Goal: Transaction & Acquisition: Purchase product/service

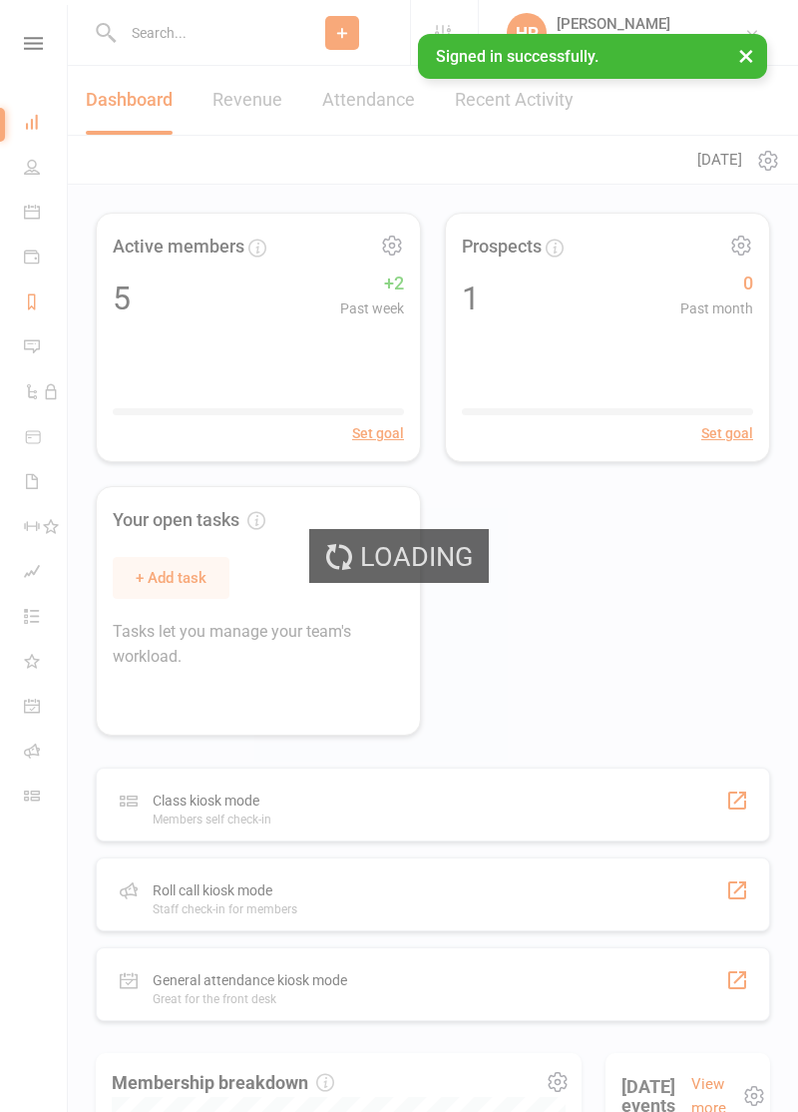
click at [40, 303] on icon at bounding box center [32, 301] width 16 height 16
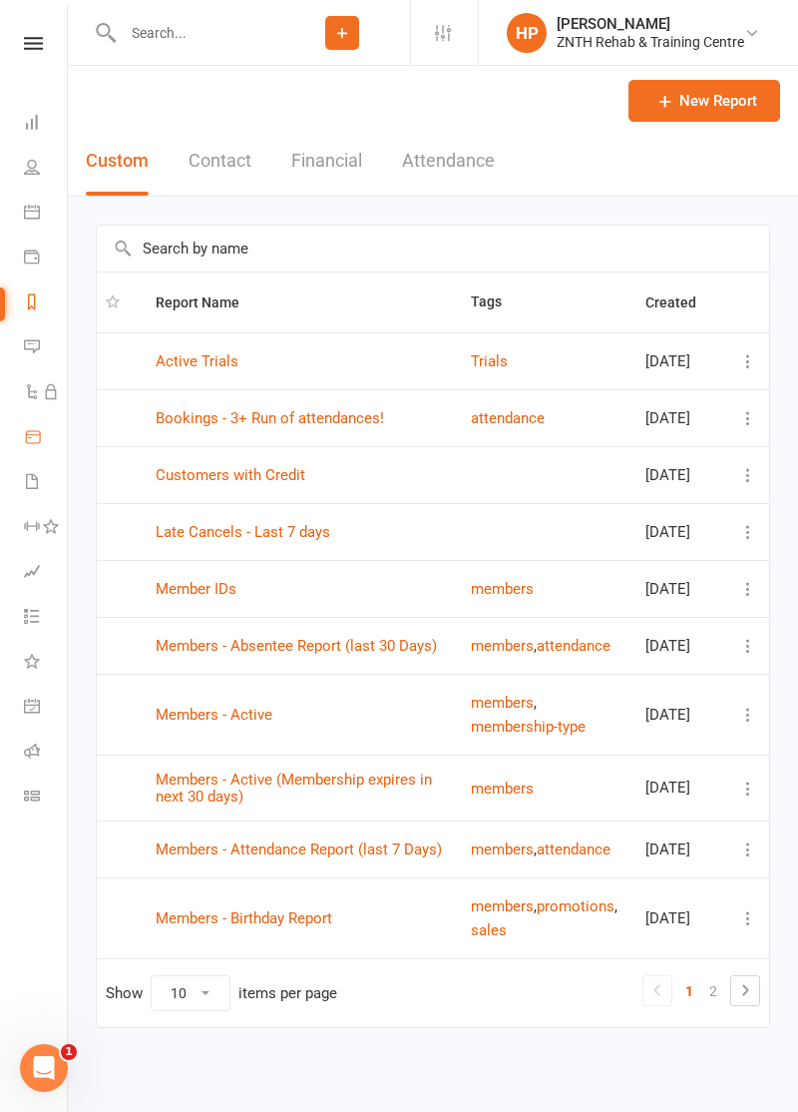
click at [48, 461] on link "Product Sales" at bounding box center [46, 438] width 45 height 45
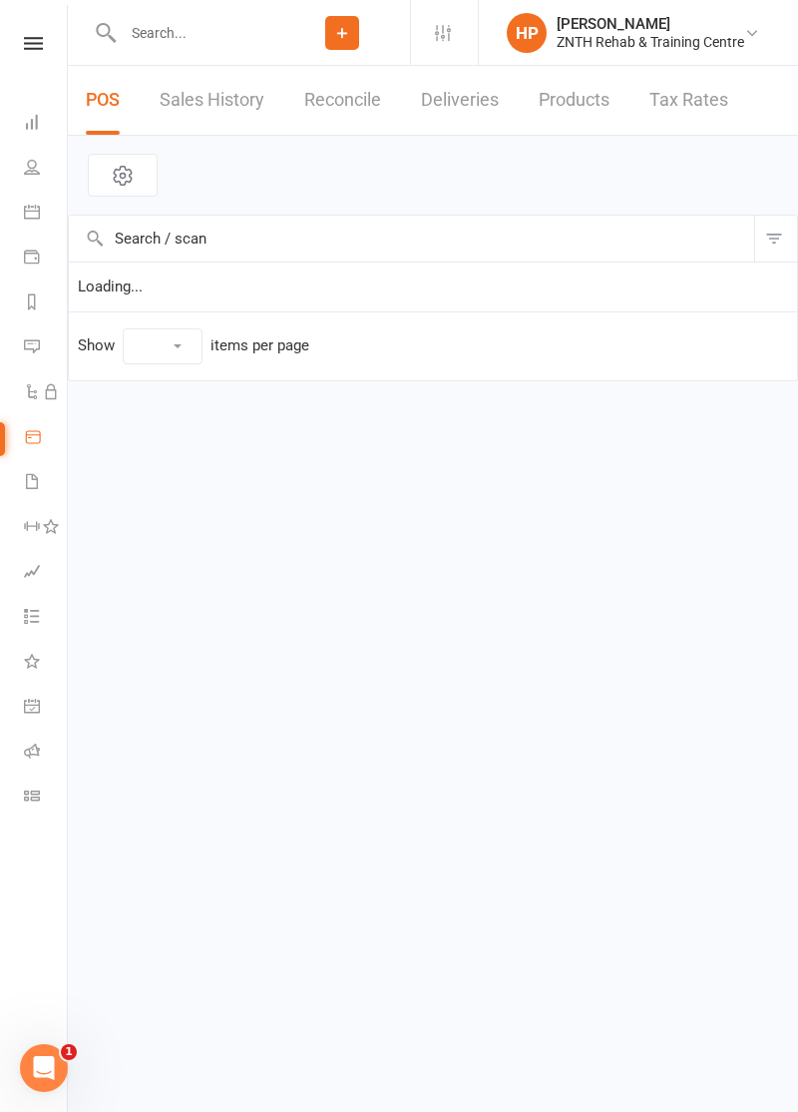
select select "50"
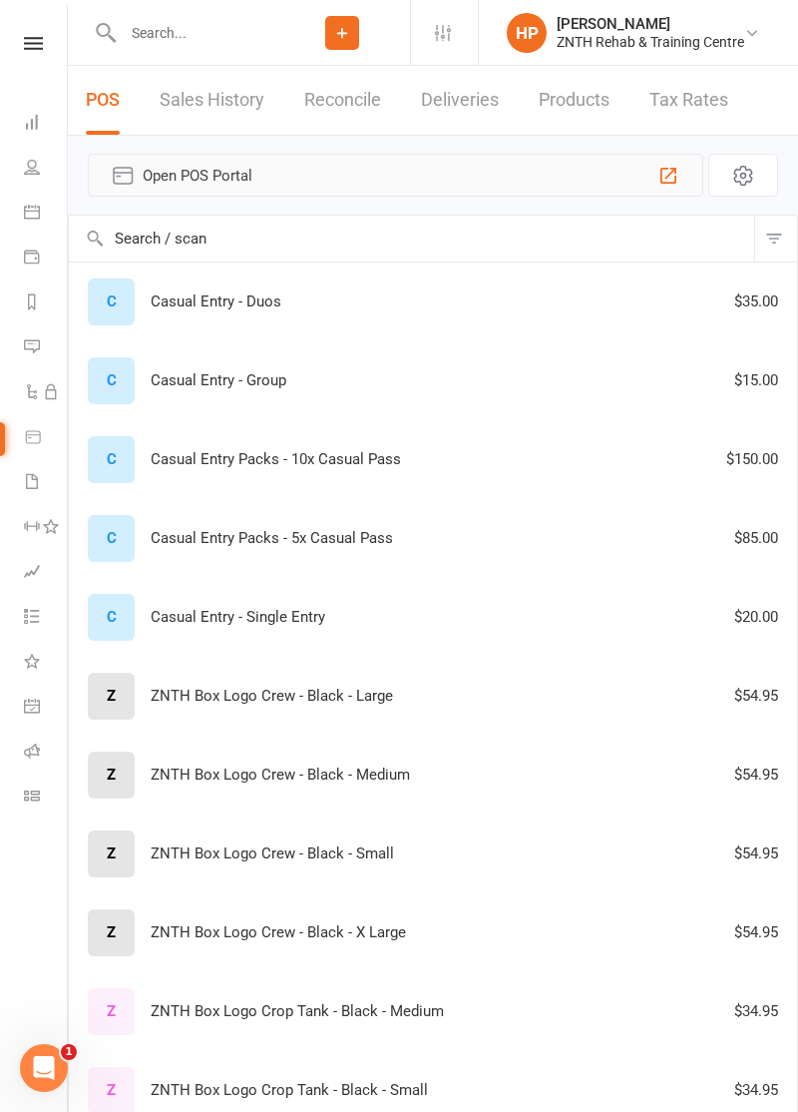
click at [645, 188] on span "Open POS Portal" at bounding box center [396, 176] width 506 height 24
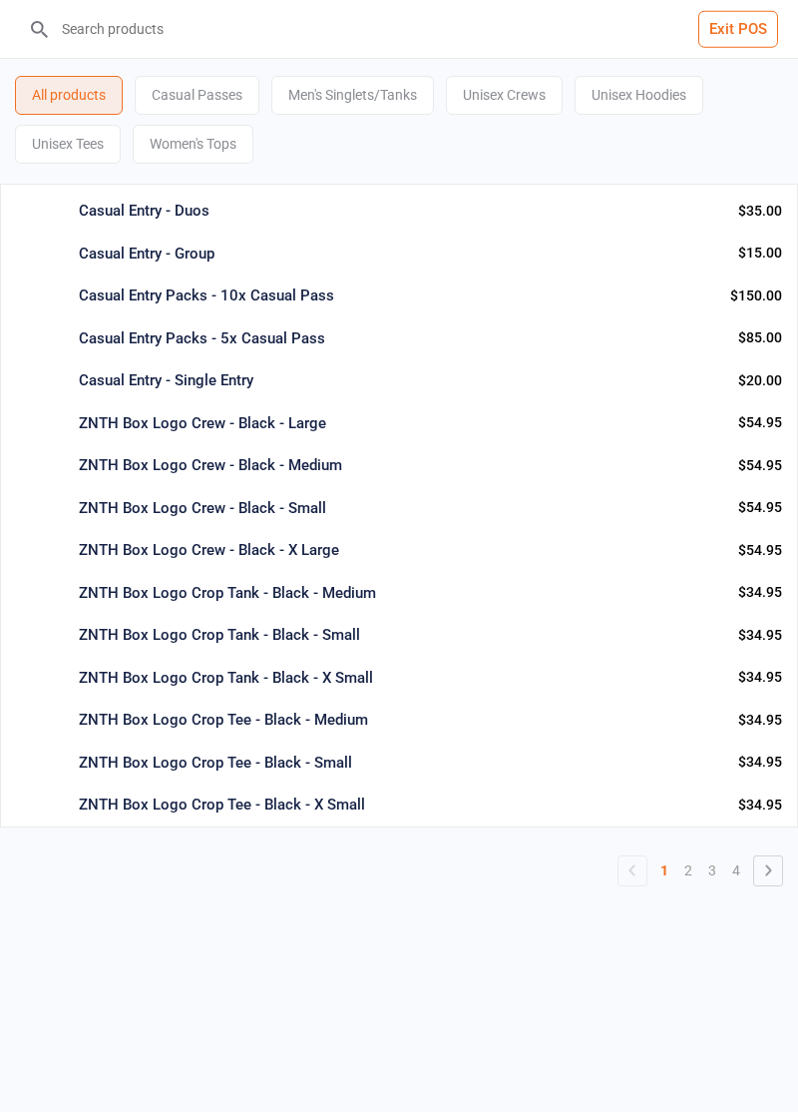
click at [567, 39] on input "search" at bounding box center [411, 29] width 718 height 58
type input "ZNTH-BoxLogoHoodie-Shadow-Medium"
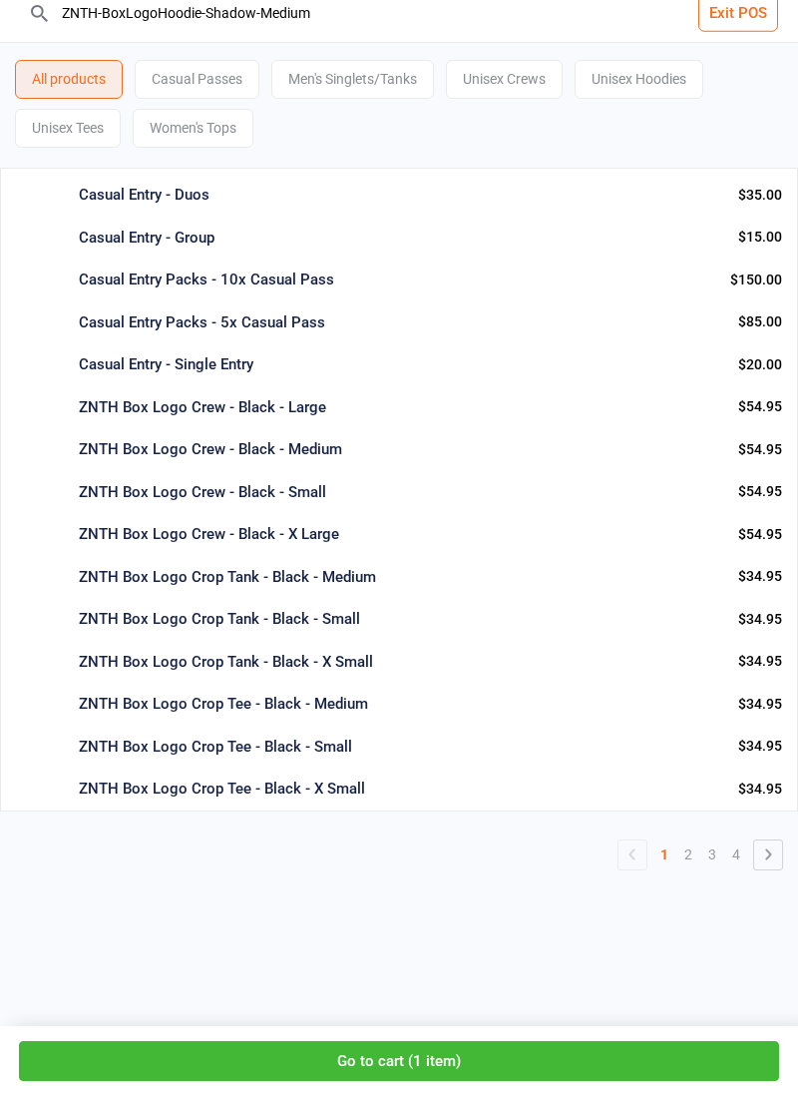
type input "ZNTH-BoxLogoHoodie-Shadow-Medium"
click at [673, 1098] on button "Go to cart ( 3 items )" at bounding box center [399, 1077] width 760 height 41
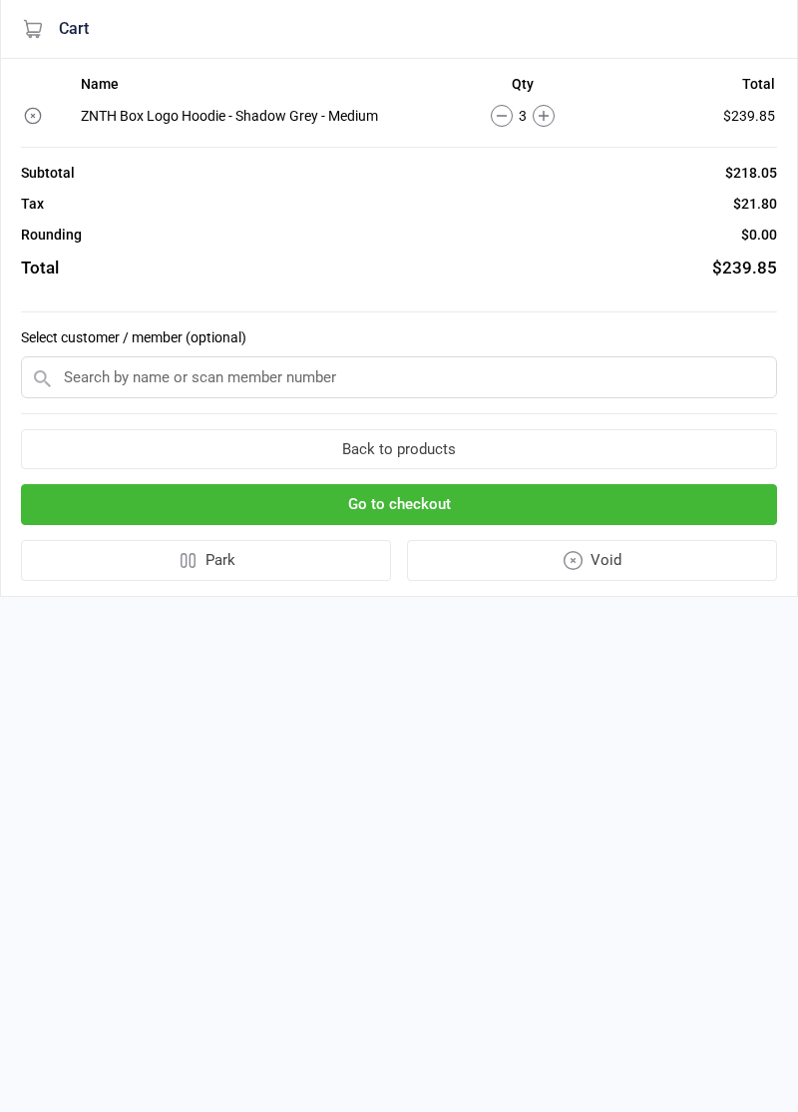
click at [497, 116] on icon at bounding box center [502, 115] width 10 height 1
click at [491, 127] on circle at bounding box center [501, 116] width 21 height 21
click at [512, 116] on icon at bounding box center [517, 115] width 10 height 1
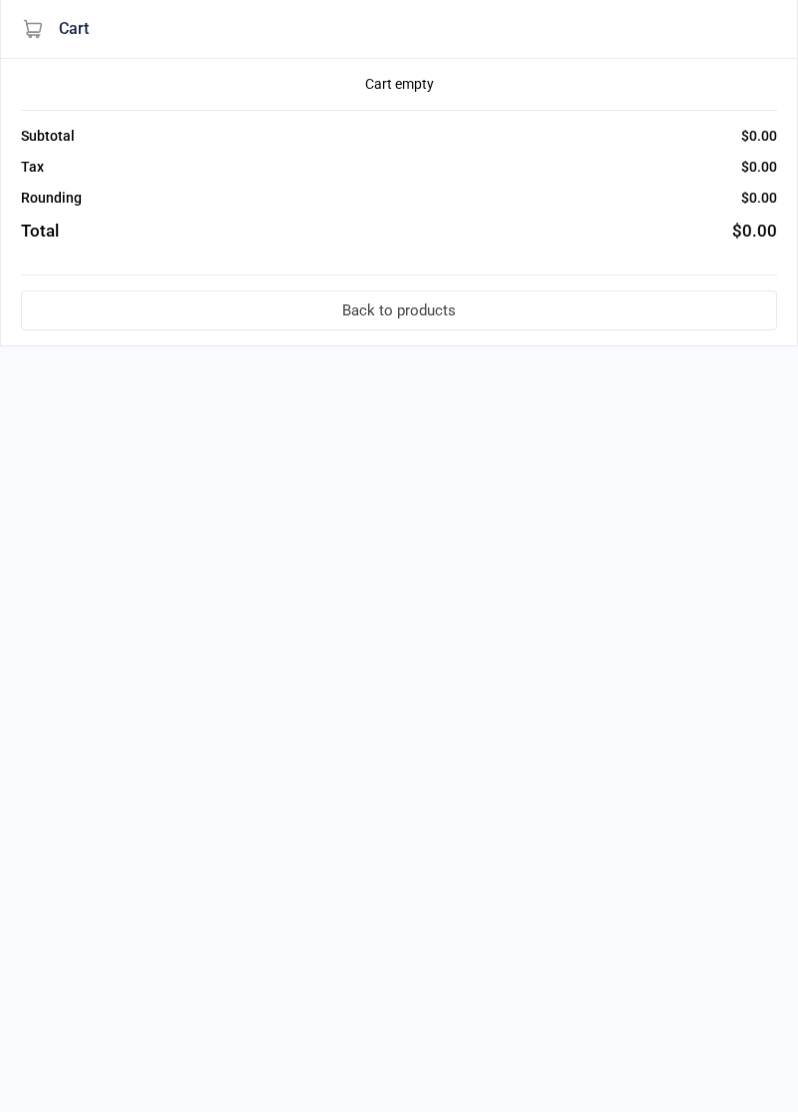
click at [88, 331] on button "Back to products" at bounding box center [399, 310] width 756 height 41
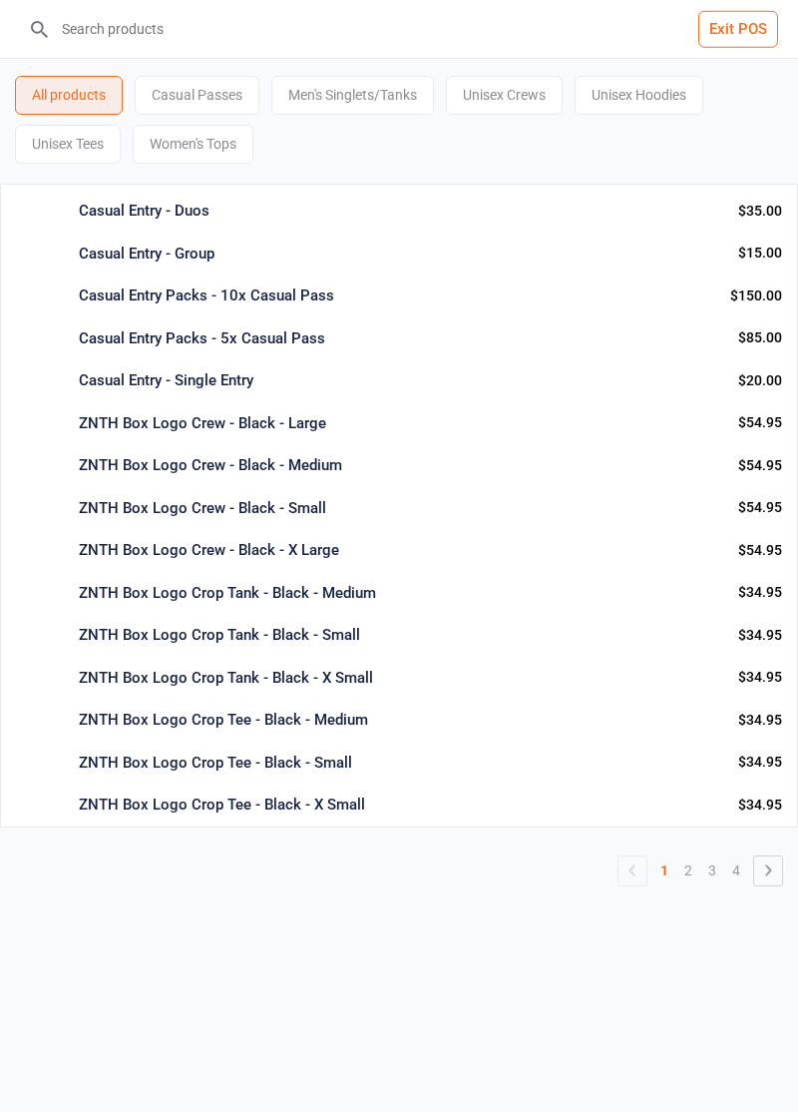
click at [567, 40] on input "search" at bounding box center [411, 29] width 718 height 58
type input "ZNTH-BoxLogoHoodie-Shadow-XLarge"
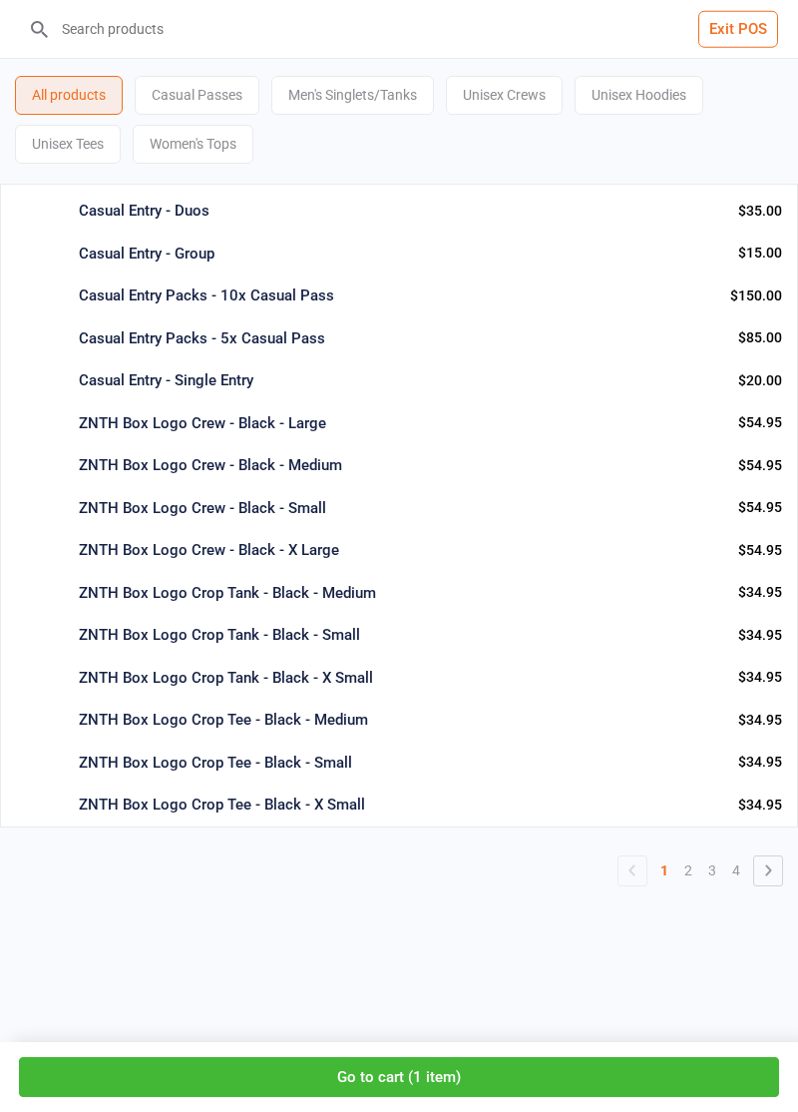
click at [749, 1061] on button "Go to cart ( 1 item )" at bounding box center [399, 1077] width 760 height 41
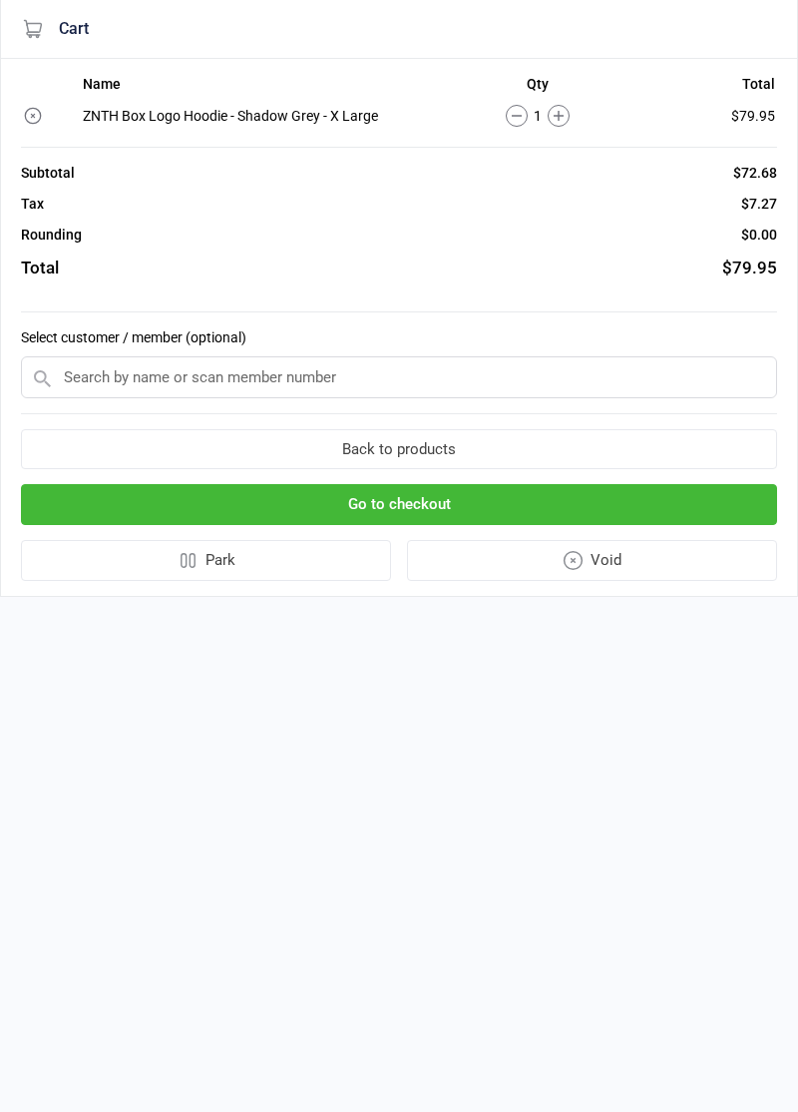
click at [524, 470] on button "Back to products" at bounding box center [399, 449] width 756 height 41
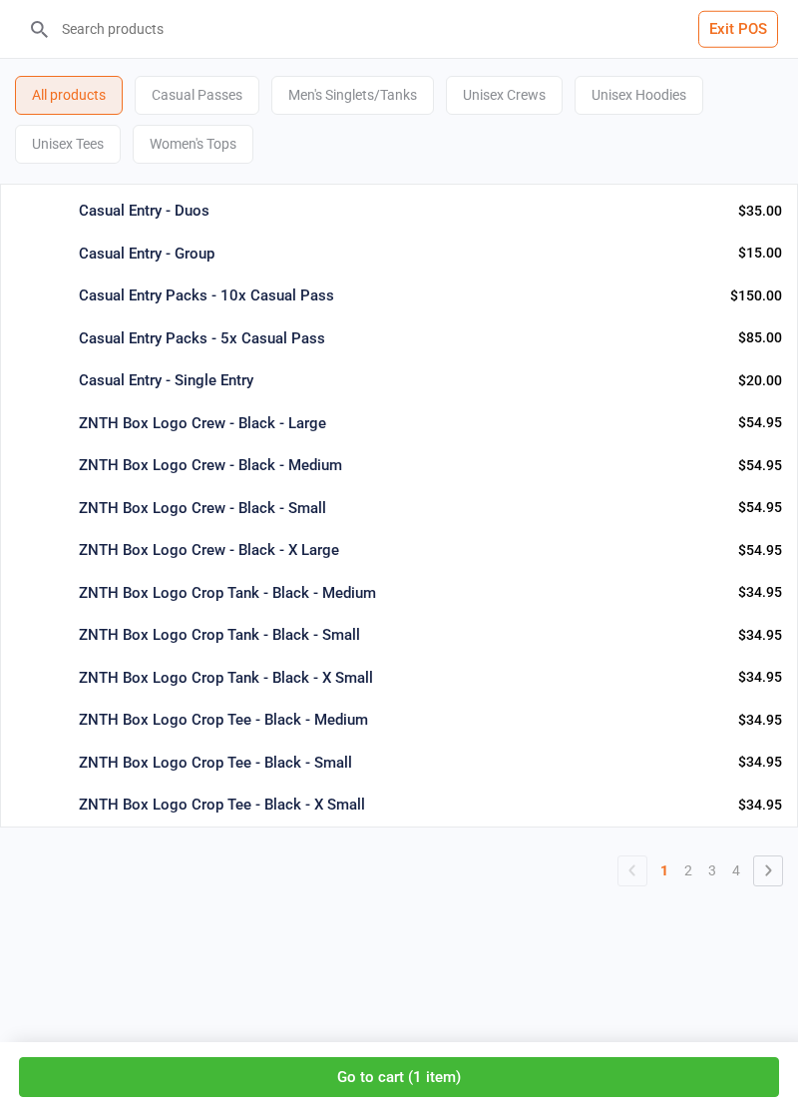
click at [471, 18] on input "search" at bounding box center [411, 29] width 718 height 58
type input "ZNTH-BoxLogoHoodie-Shadow-3XLarge"
click at [720, 34] on button "Exit POS" at bounding box center [739, 29] width 80 height 37
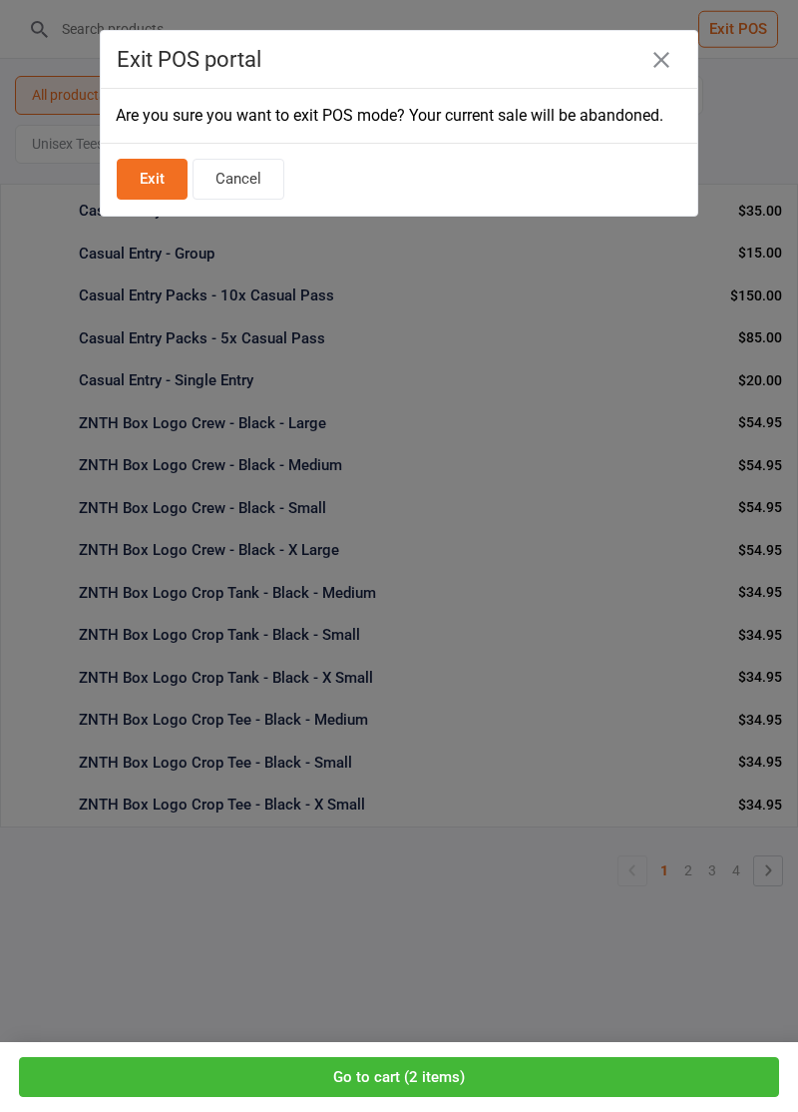
click at [150, 200] on button "Exit" at bounding box center [152, 179] width 71 height 41
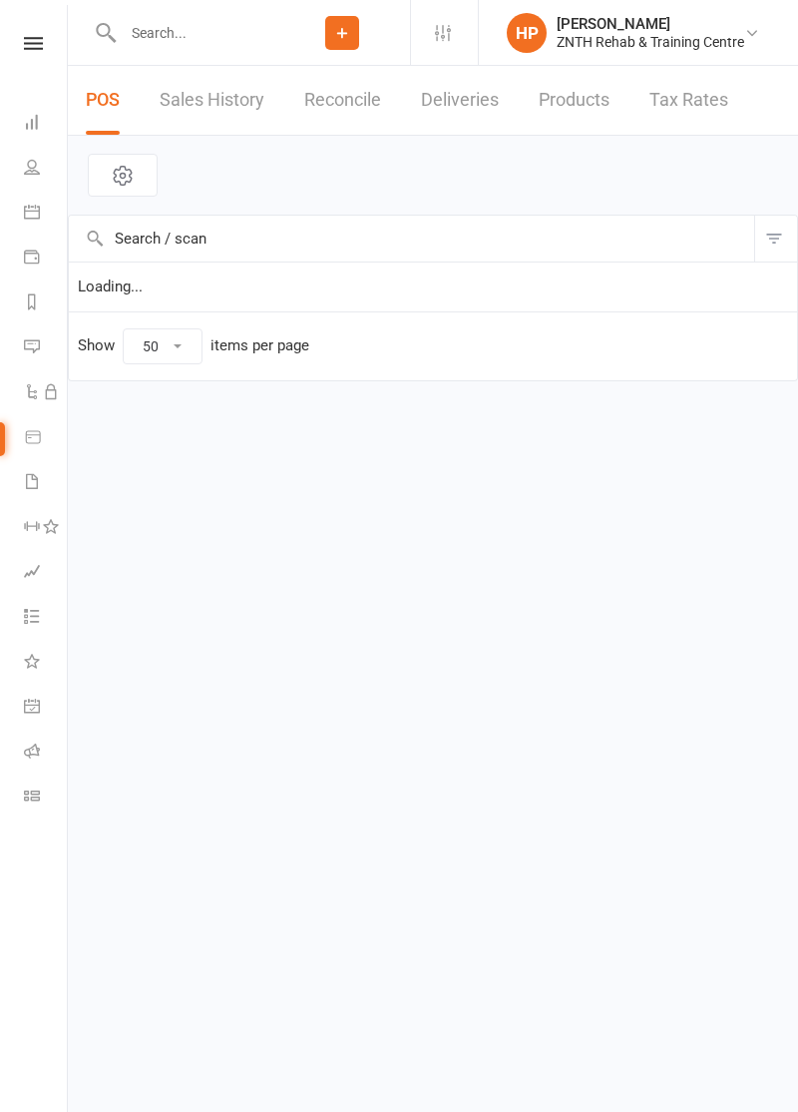
select select "50"
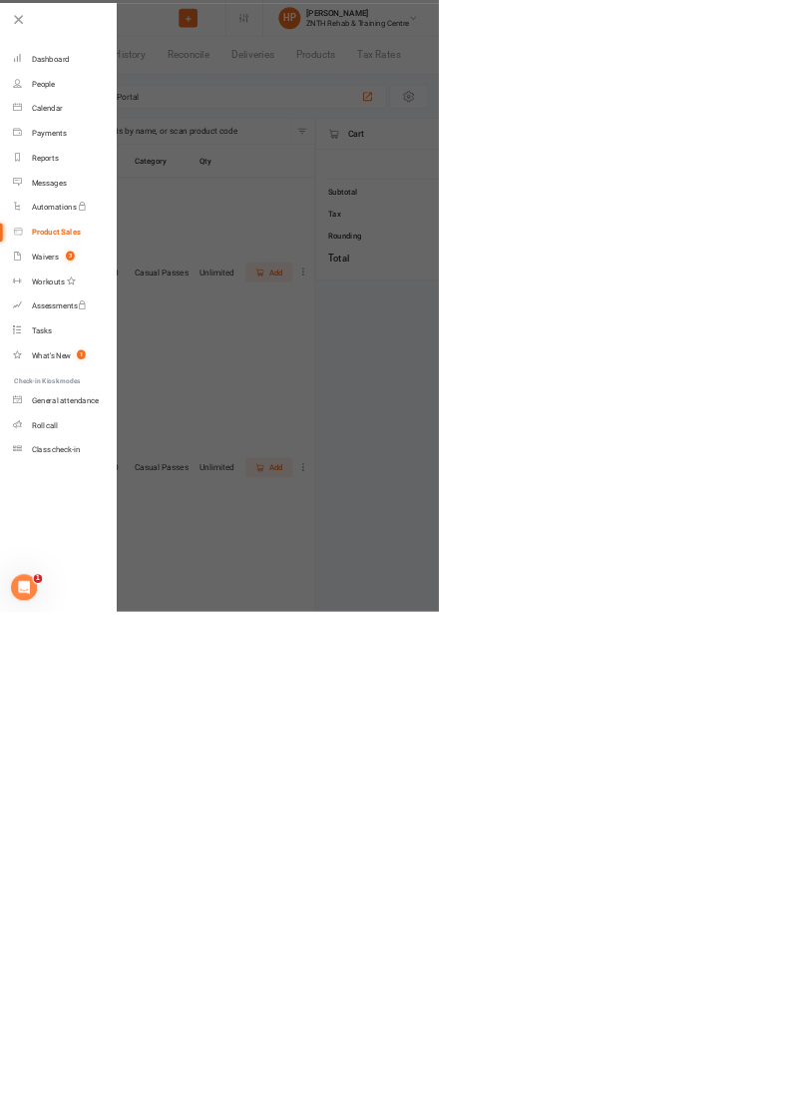
click at [369, 1111] on div at bounding box center [399, 556] width 798 height 1112
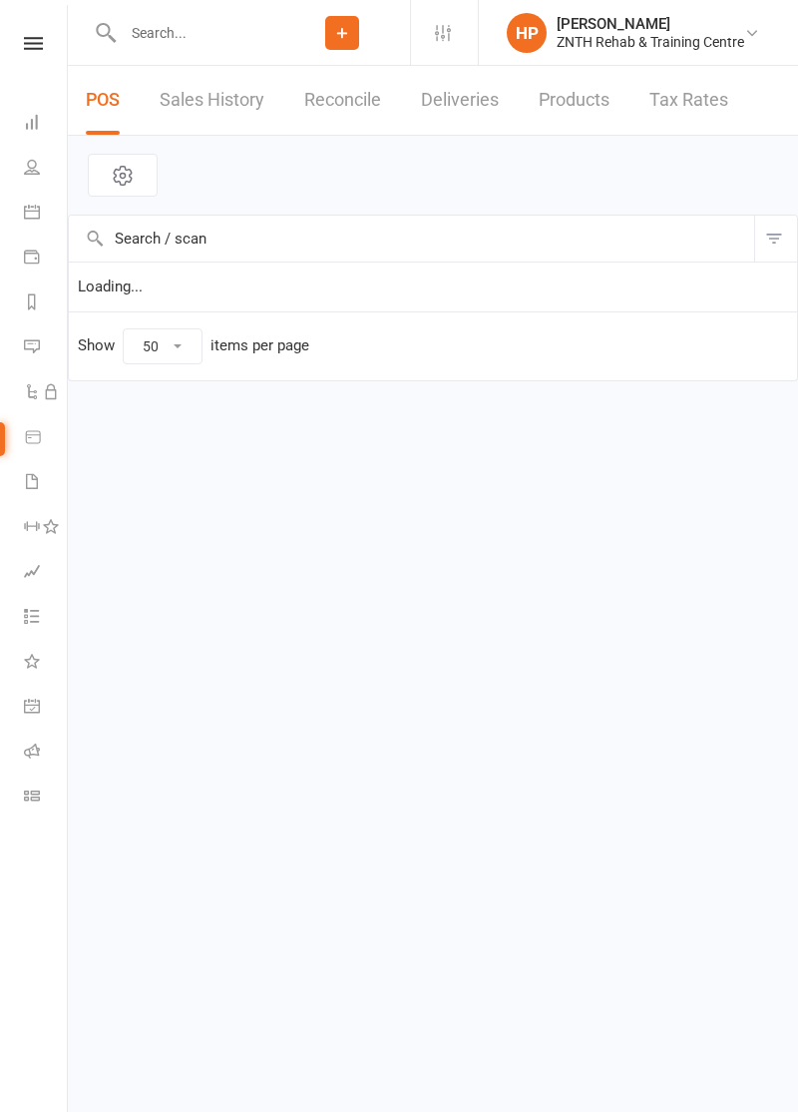
select select "50"
